Goal: Task Accomplishment & Management: Manage account settings

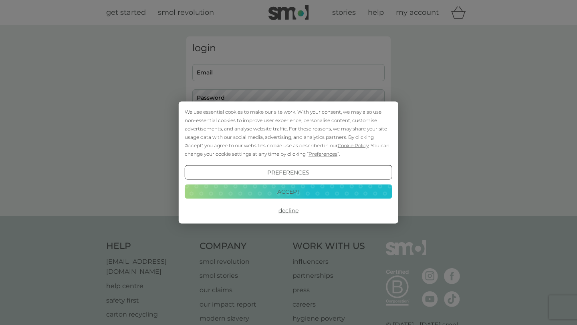
click at [286, 209] on button "Decline" at bounding box center [289, 211] width 208 height 14
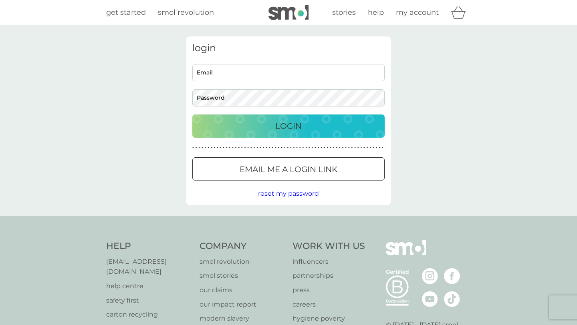
click at [269, 75] on input "Email" at bounding box center [288, 72] width 192 height 17
type input "[EMAIL_ADDRESS][DOMAIN_NAME]"
click at [282, 164] on p "Email me a login link" at bounding box center [289, 169] width 98 height 13
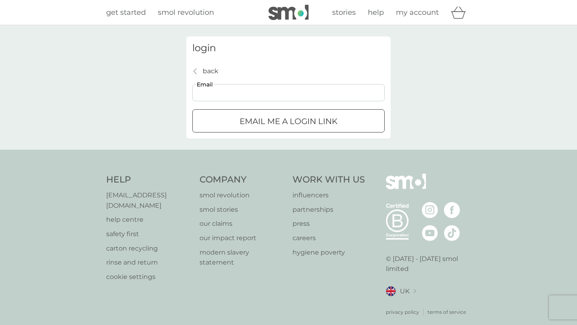
click at [272, 93] on input "Email" at bounding box center [288, 92] width 192 height 17
type input "[EMAIL_ADDRESS][DOMAIN_NAME]"
click at [266, 120] on p "Email me a login link" at bounding box center [289, 121] width 98 height 13
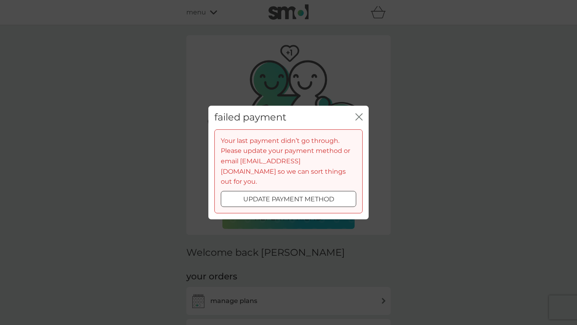
click at [319, 197] on p "update payment method" at bounding box center [288, 199] width 91 height 10
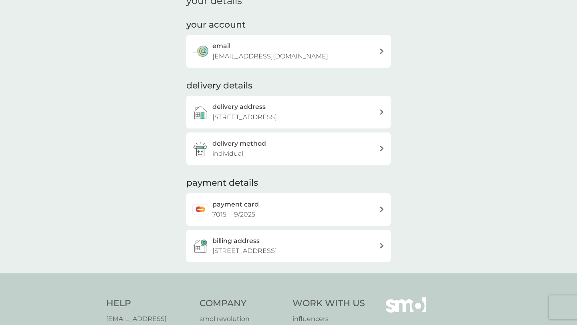
scroll to position [91, 0]
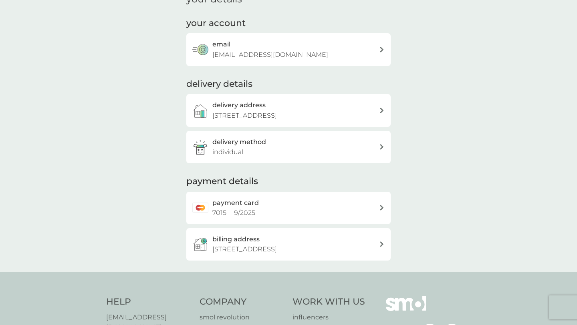
click at [382, 206] on icon at bounding box center [382, 208] width 4 height 6
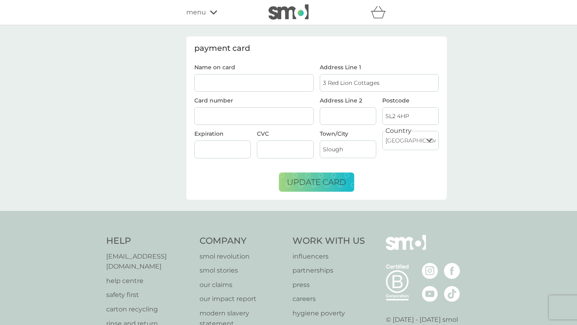
click at [279, 87] on input "Name on card" at bounding box center [253, 83] width 119 height 18
click at [260, 82] on input "Name on card" at bounding box center [253, 83] width 119 height 18
type input "Ellen Marsh"
click at [230, 153] on div at bounding box center [222, 150] width 56 height 18
click at [323, 185] on span "update card" at bounding box center [316, 183] width 59 height 10
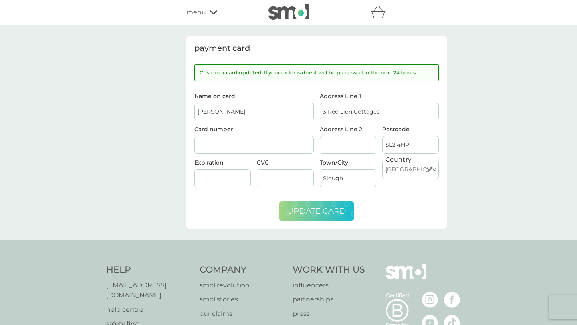
click at [198, 12] on span "menu" at bounding box center [196, 12] width 20 height 10
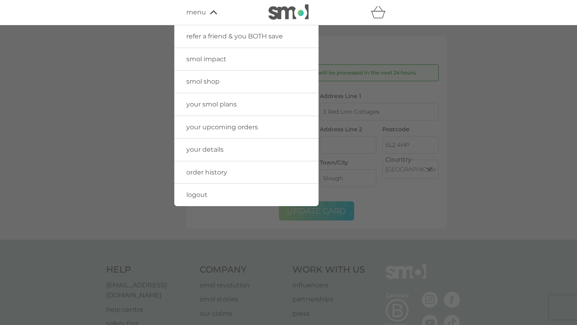
click at [218, 109] on link "your smol plans" at bounding box center [246, 104] width 144 height 22
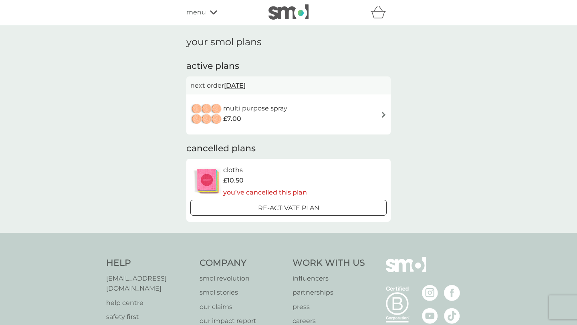
click at [208, 12] on div "menu" at bounding box center [220, 12] width 68 height 10
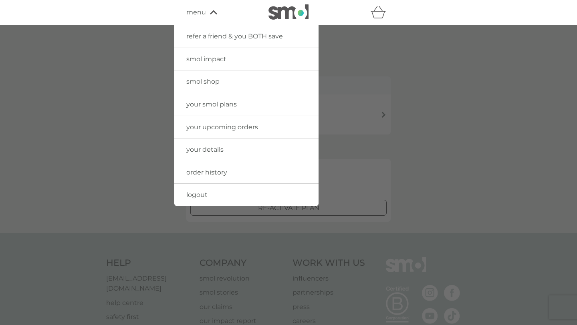
click at [398, 99] on div at bounding box center [288, 187] width 577 height 325
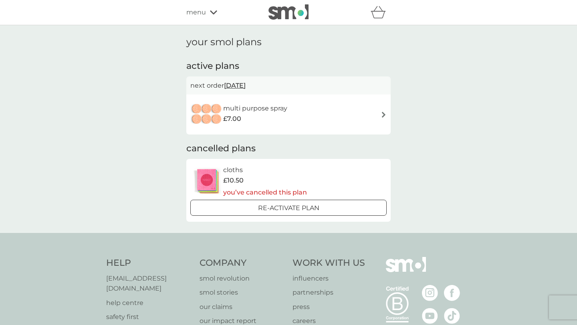
click at [386, 114] on img at bounding box center [384, 115] width 6 height 6
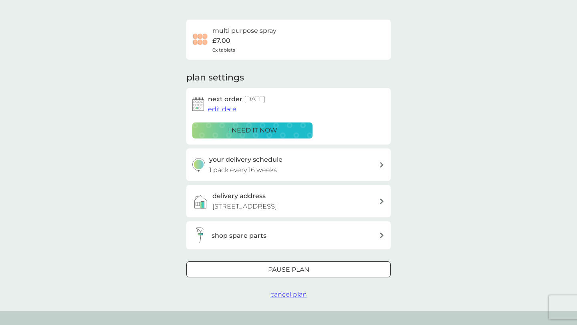
scroll to position [48, 0]
click at [376, 163] on div "your delivery schedule 1 pack every 16 weeks" at bounding box center [294, 164] width 170 height 20
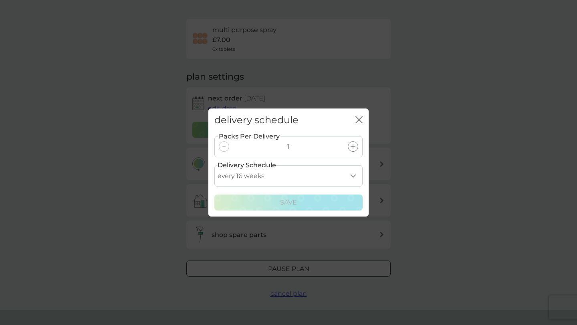
click at [355, 174] on select "every 1 week every 2 weeks every 3 weeks every 4 weeks every 5 weeks every 6 we…" at bounding box center [288, 175] width 148 height 21
select select "168"
click at [214, 165] on select "every 1 week every 2 weeks every 3 weeks every 4 weeks every 5 weeks every 6 we…" at bounding box center [288, 175] width 148 height 21
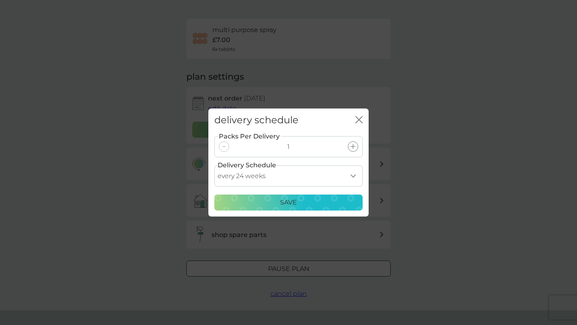
click at [288, 202] on p "Save" at bounding box center [288, 203] width 17 height 10
